Goal: Task Accomplishment & Management: Manage account settings

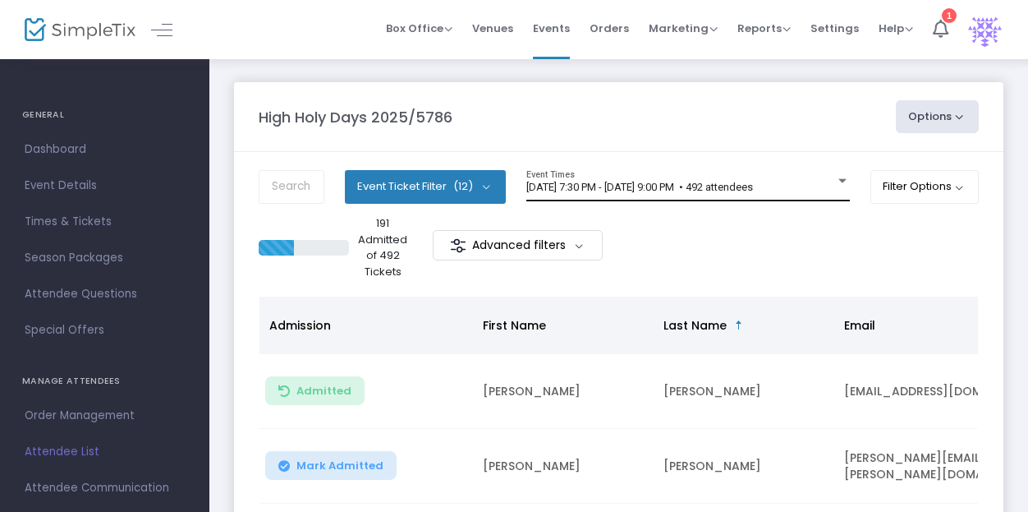
click at [662, 179] on div "[DATE] 7:30 PM - [DATE] 9:00 PM • 492 attendees Event Times" at bounding box center [688, 185] width 324 height 31
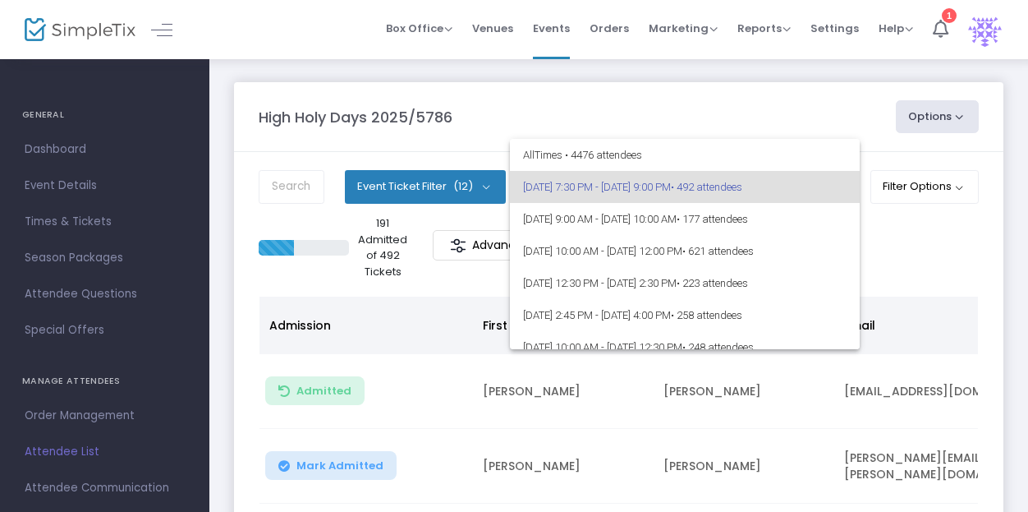
click at [695, 114] on div at bounding box center [514, 256] width 1028 height 512
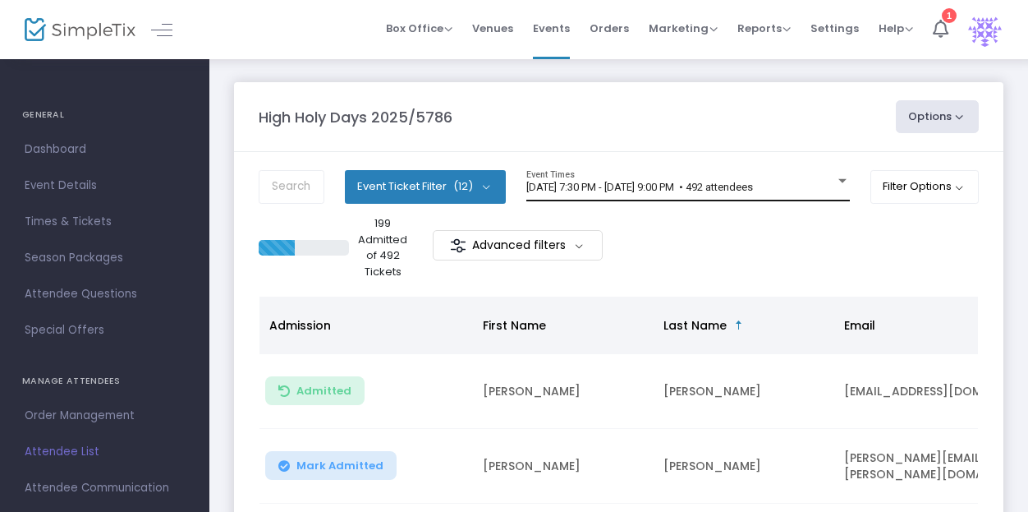
click at [721, 200] on div "[DATE] 7:30 PM - [DATE] 9:00 PM • 492 attendees Event Times" at bounding box center [688, 185] width 324 height 31
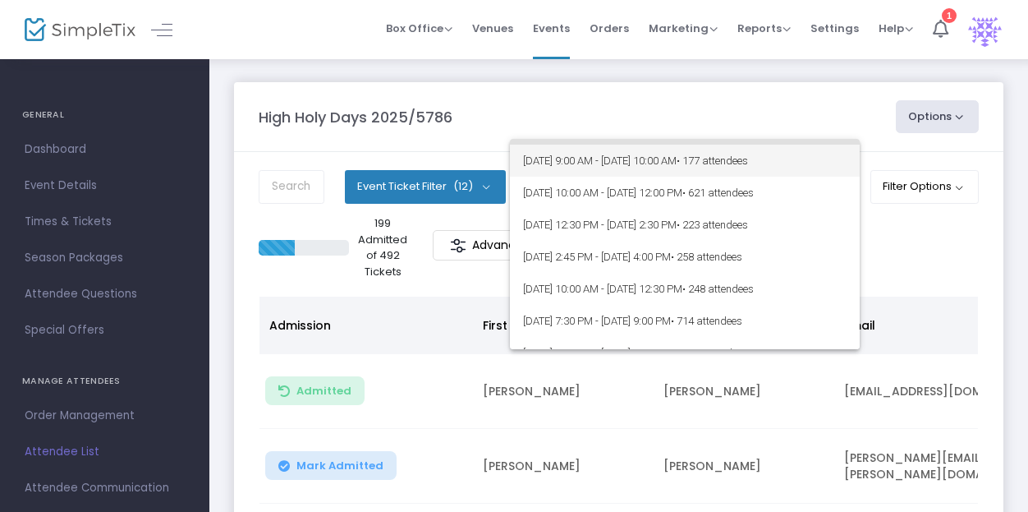
scroll to position [82, 0]
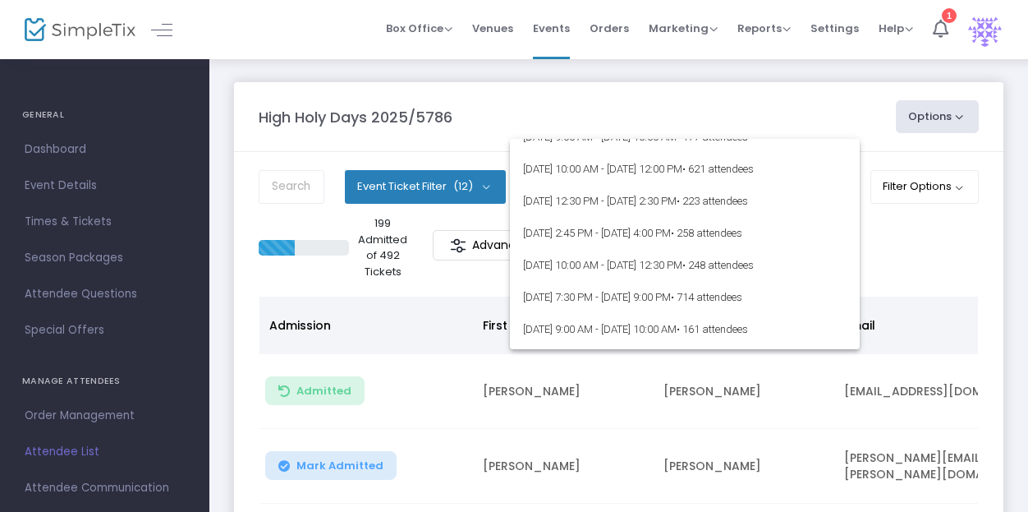
click at [980, 231] on div at bounding box center [514, 256] width 1028 height 512
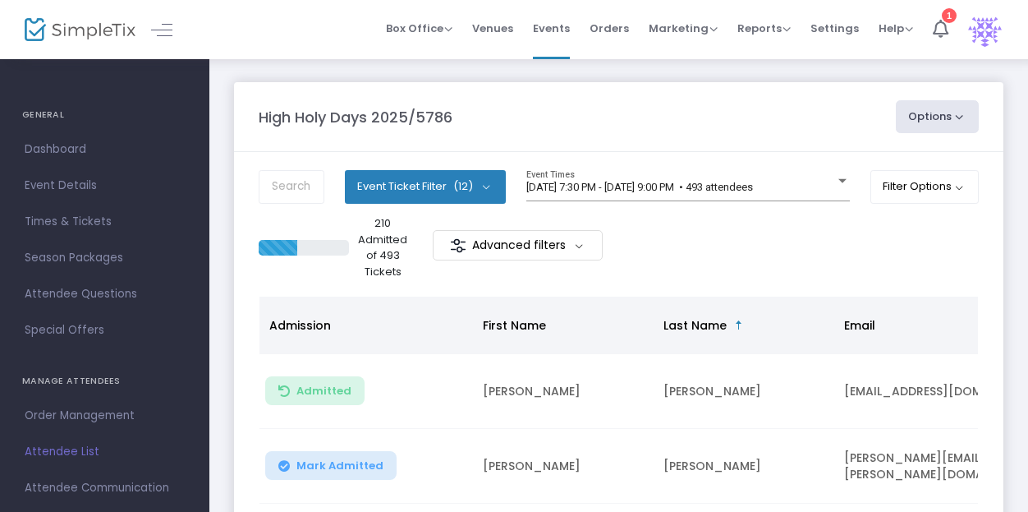
click at [667, 249] on div "210 Admitted of 493 Tickets Advanced filters" at bounding box center [619, 247] width 720 height 64
